Goal: Information Seeking & Learning: Learn about a topic

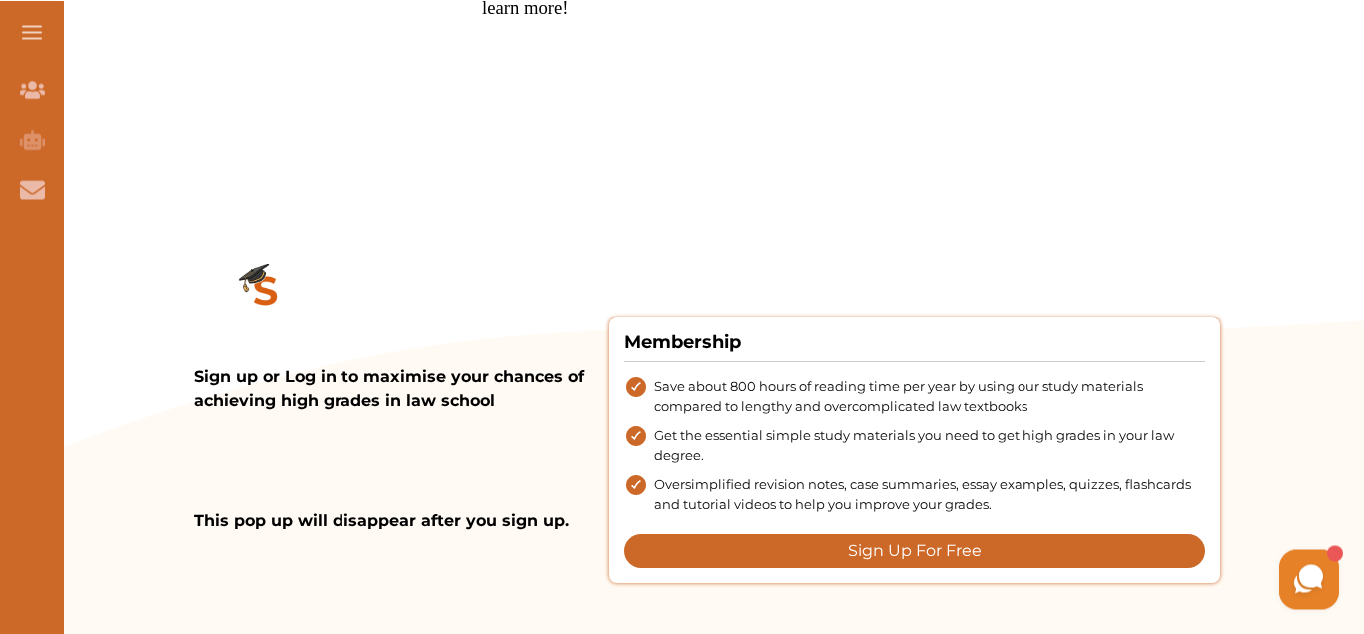
scroll to position [2774, 0]
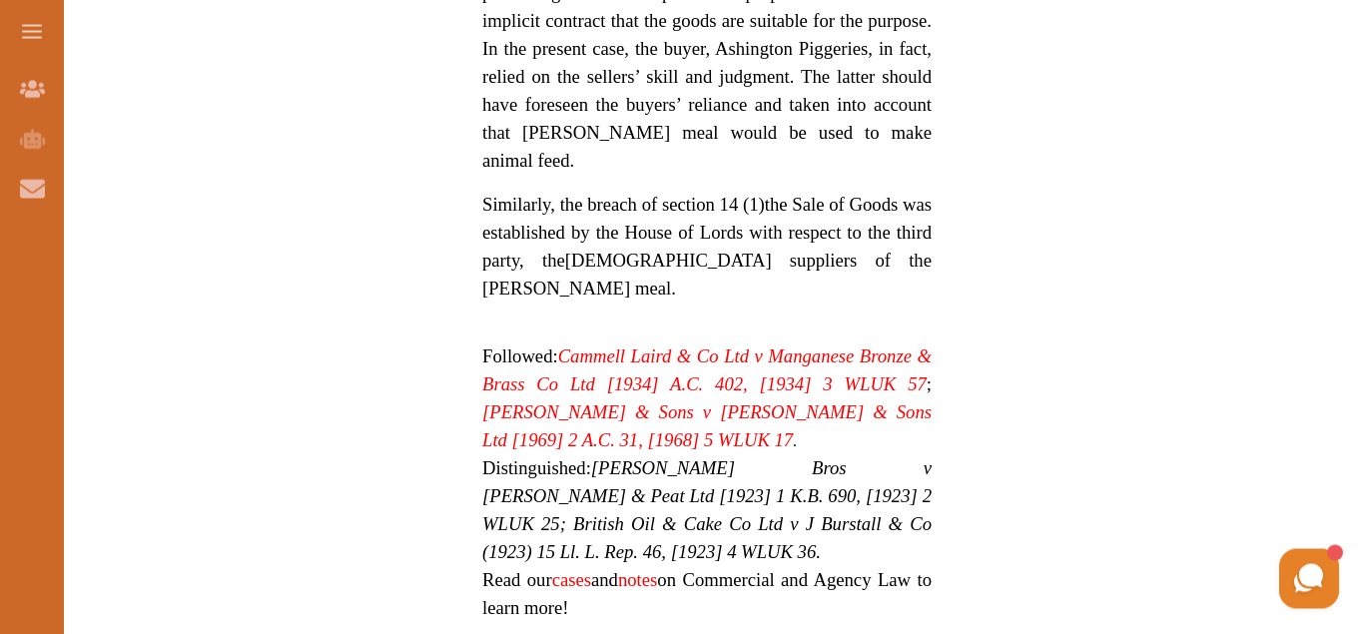
click at [640, 346] on em "Cammell Laird & Co Ltd v Manganese Bronze & Brass Co Ltd [1934] A.C. 402, [1934…" at bounding box center [706, 370] width 449 height 49
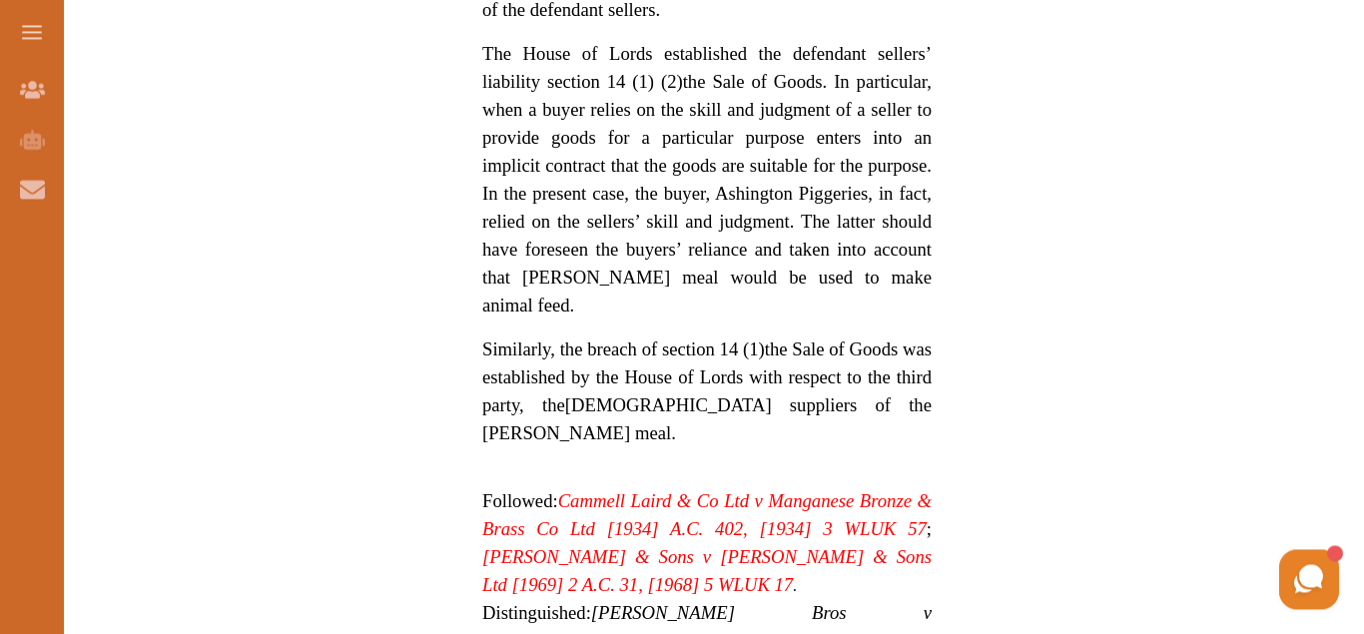
scroll to position [2714, 0]
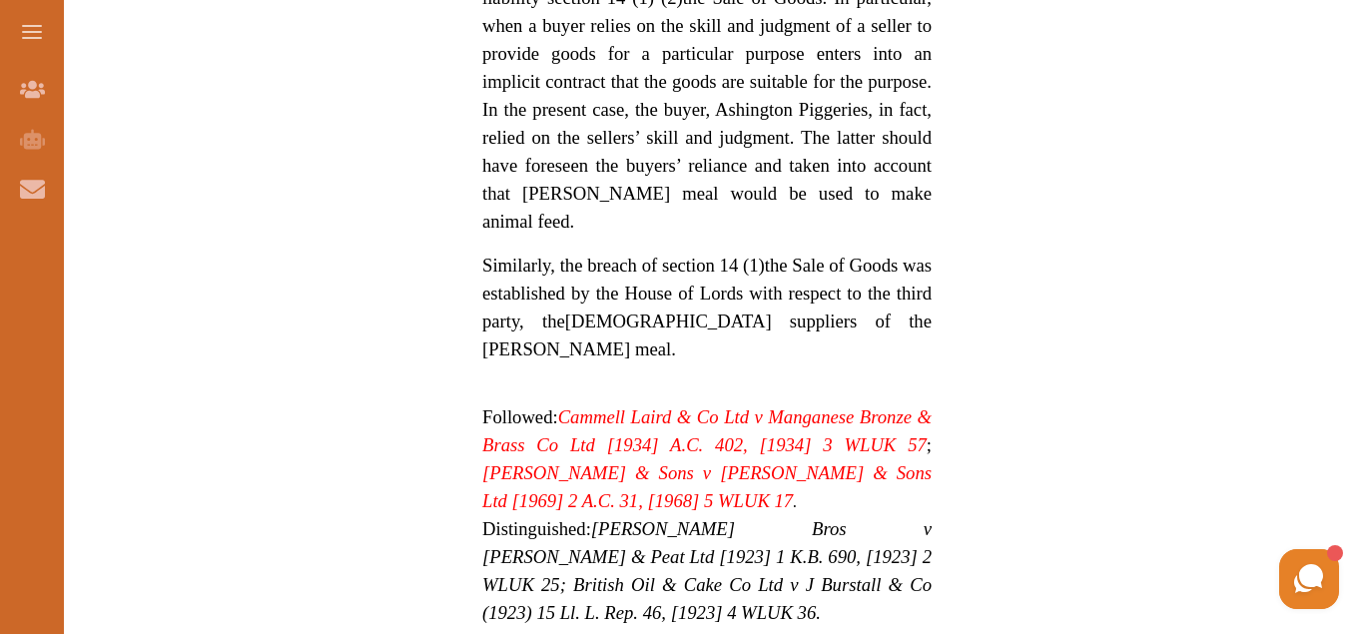
click at [702, 406] on em "Cammell Laird & Co Ltd v Manganese Bronze & Brass Co Ltd [1934] A.C. 402, [1934…" at bounding box center [706, 430] width 449 height 49
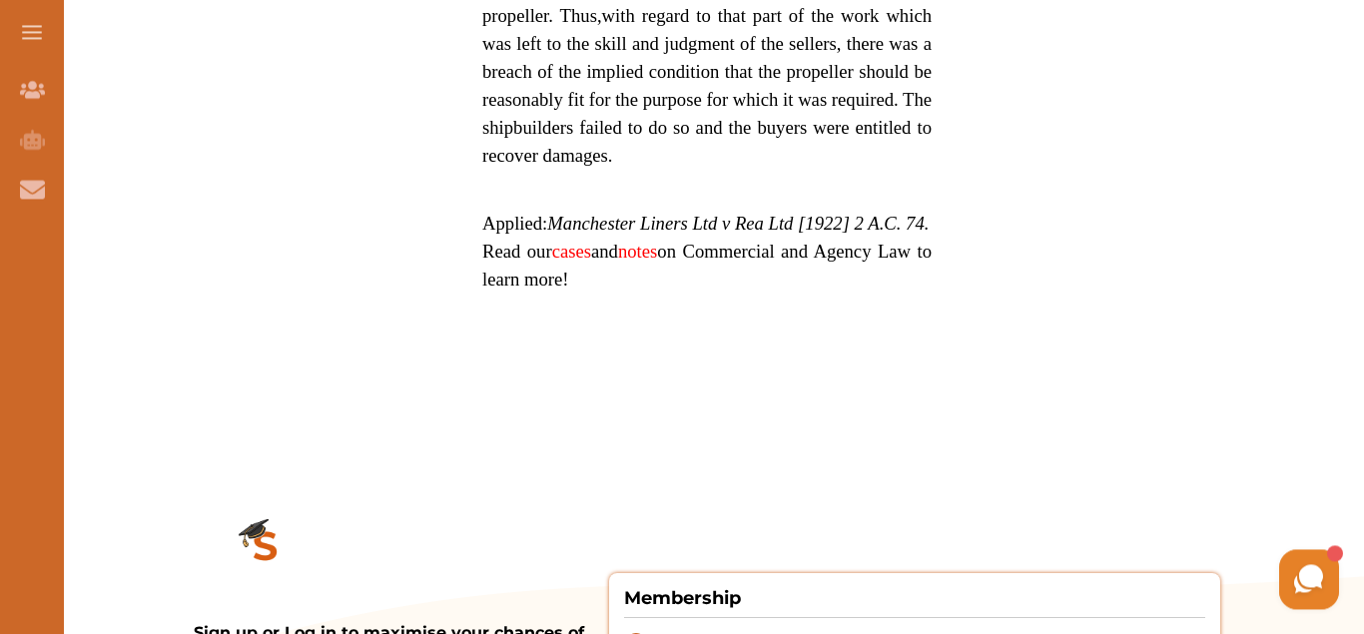
scroll to position [1742, 0]
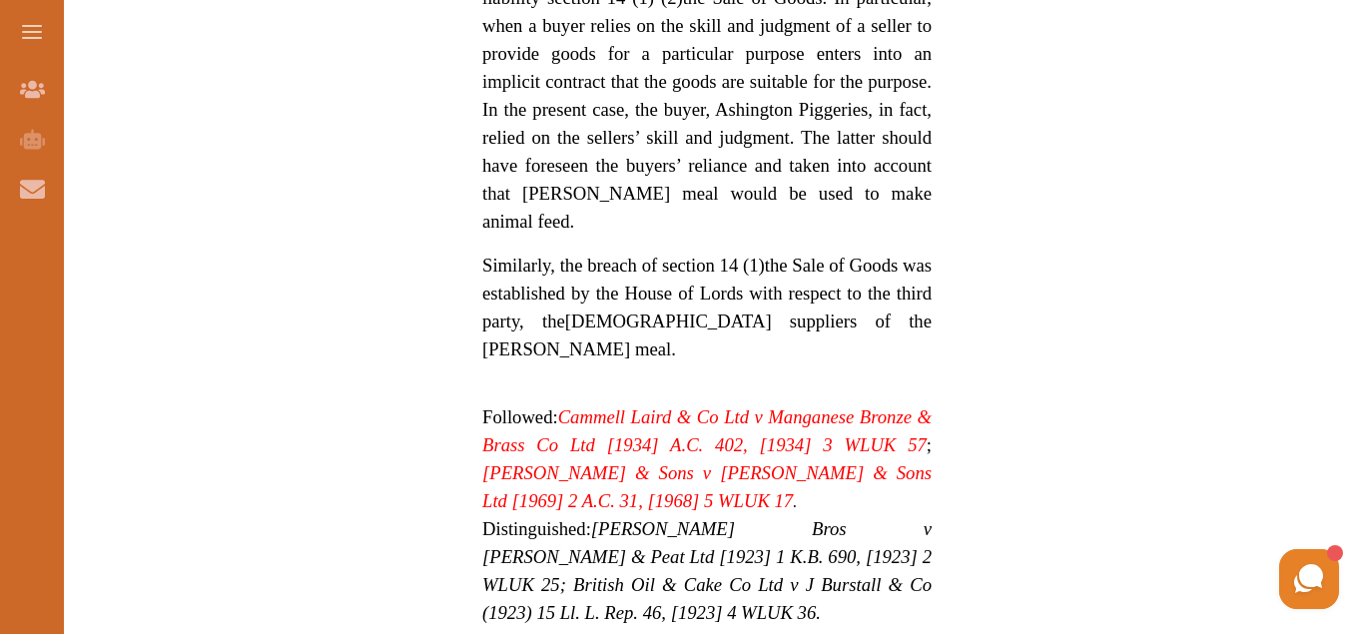
click at [670, 462] on span "Henry Kendall & Sons v William Lillico & Sons Ltd [1969] 2 A.C. 31, [1968] 5 WL…" at bounding box center [706, 486] width 449 height 49
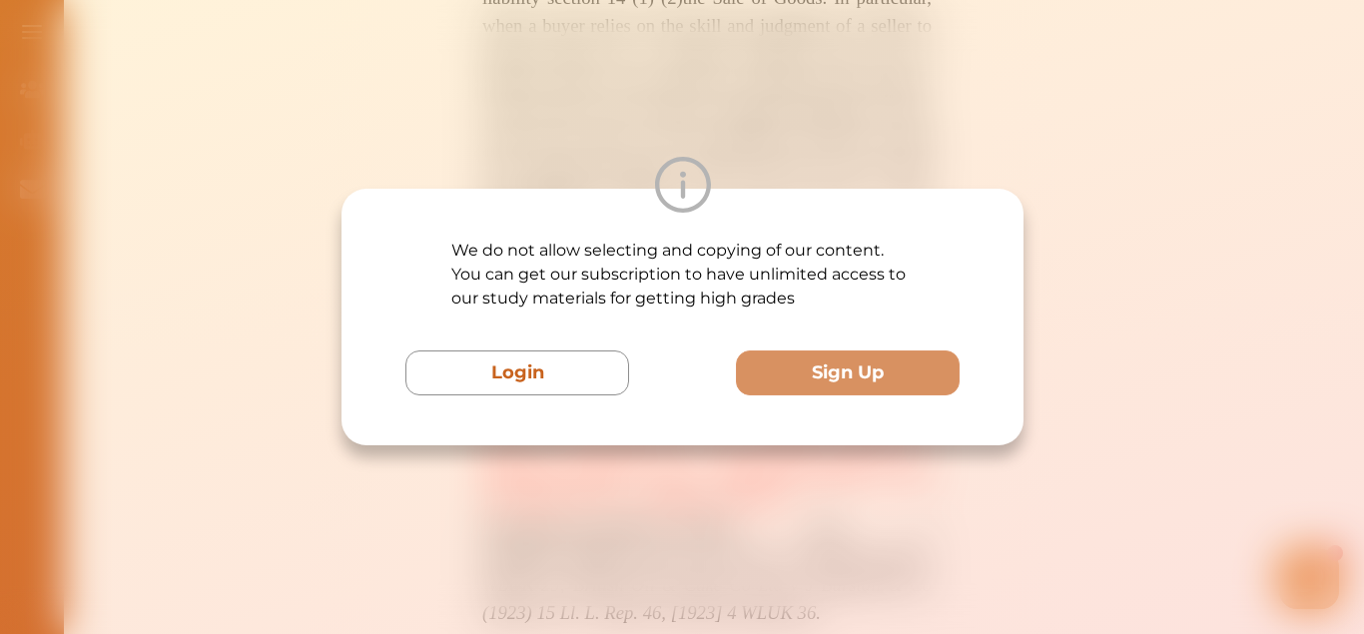
scroll to position [3053, 0]
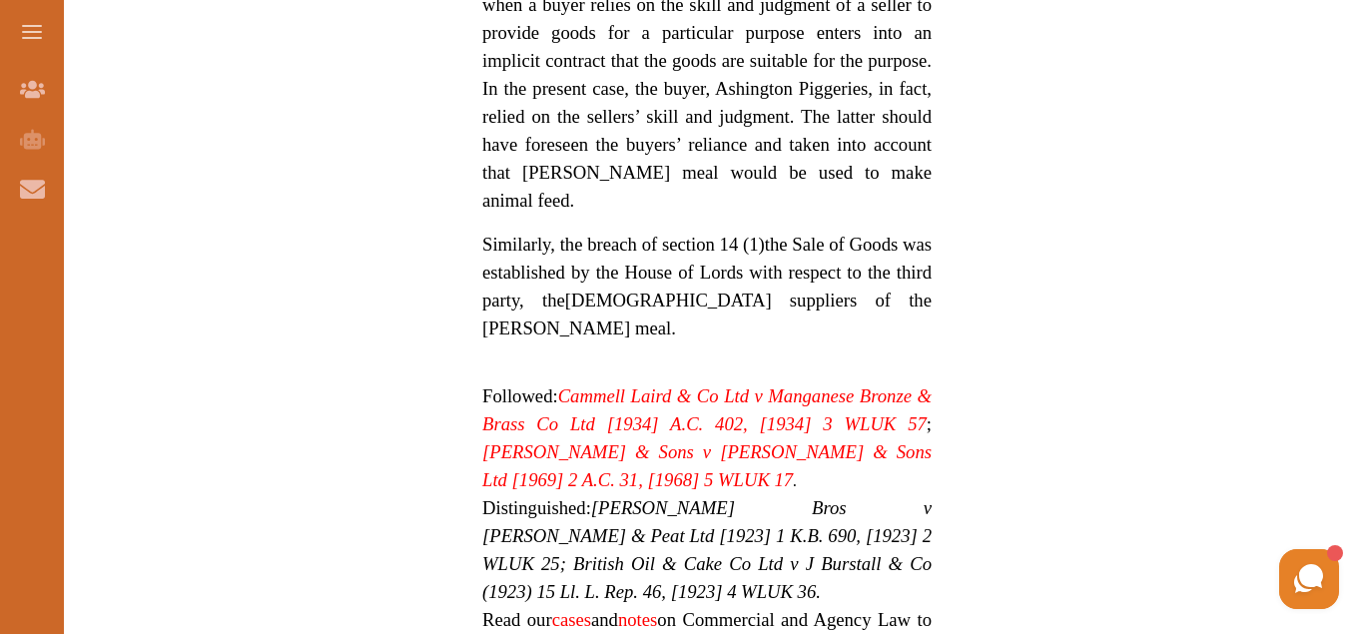
scroll to position [2697, 0]
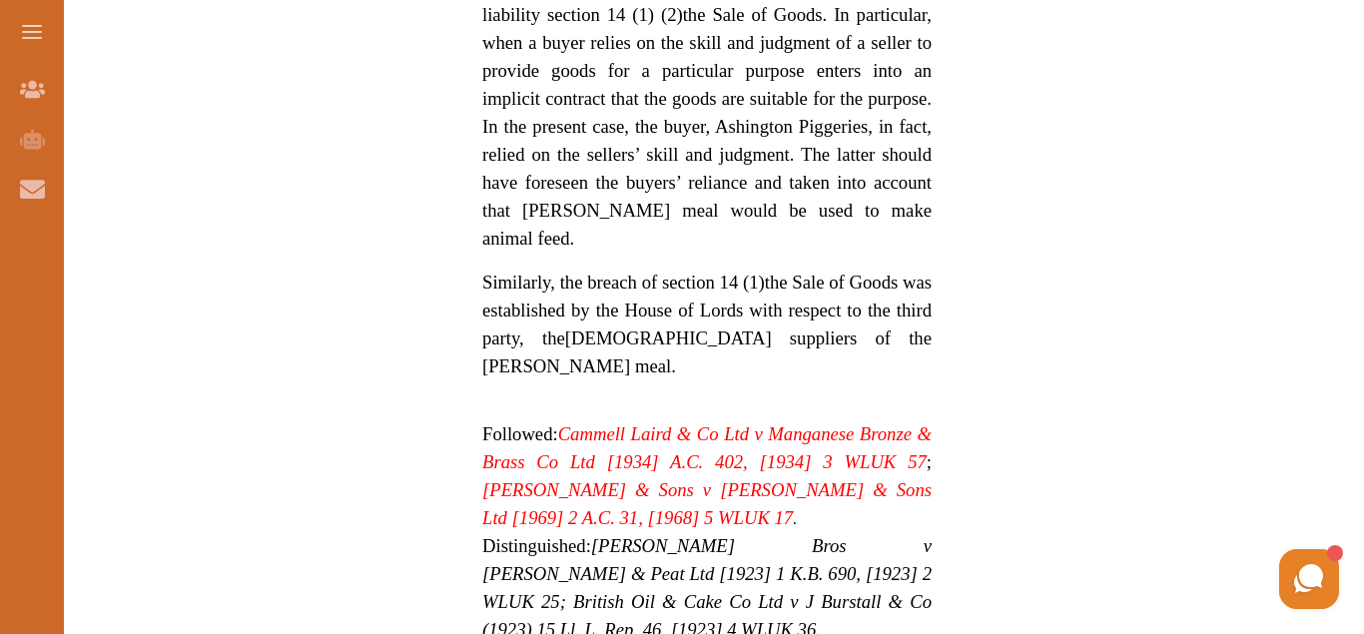
click at [898, 479] on span "Henry Kendall & Sons v William Lillico & Sons Ltd [1969] 2 A.C. 31, [1968] 5 WL…" at bounding box center [706, 503] width 449 height 49
click at [717, 535] on em "[PERSON_NAME] Bros v [PERSON_NAME] & Peat Ltd [1923] 1 K.B. 690, [1923] 2 WLUK …" at bounding box center [706, 587] width 449 height 105
